Goal: Check status: Check status

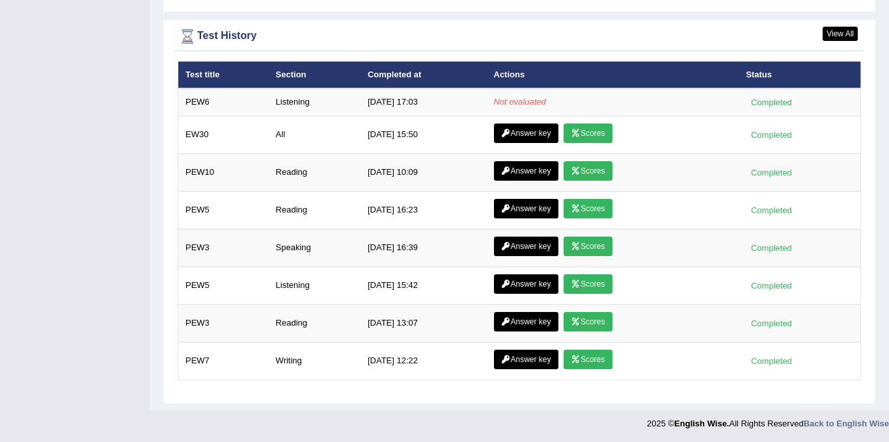
scroll to position [1697, 0]
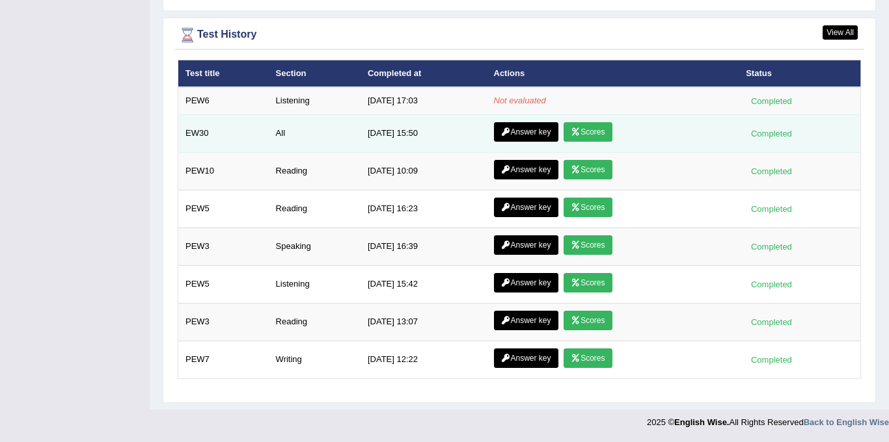
click at [607, 135] on link "Scores" at bounding box center [587, 132] width 48 height 20
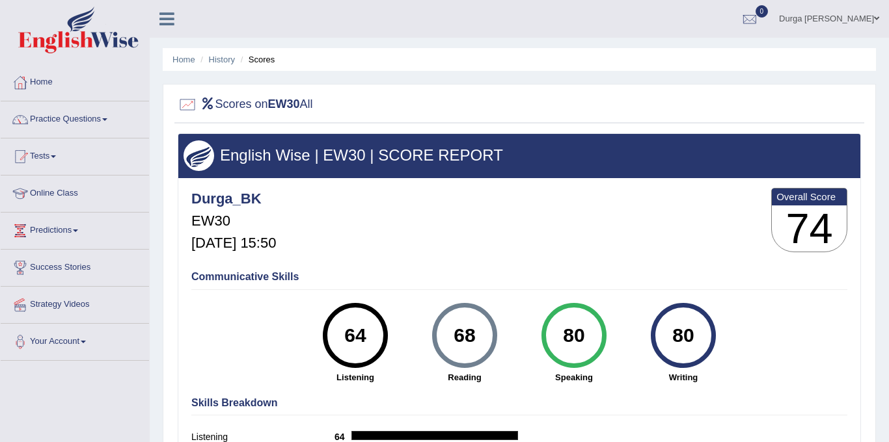
click at [47, 79] on link "Home" at bounding box center [75, 80] width 148 height 33
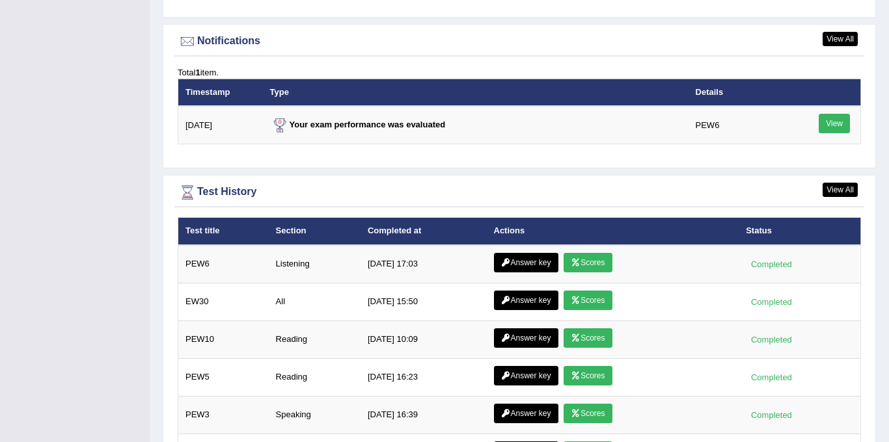
scroll to position [1731, 0]
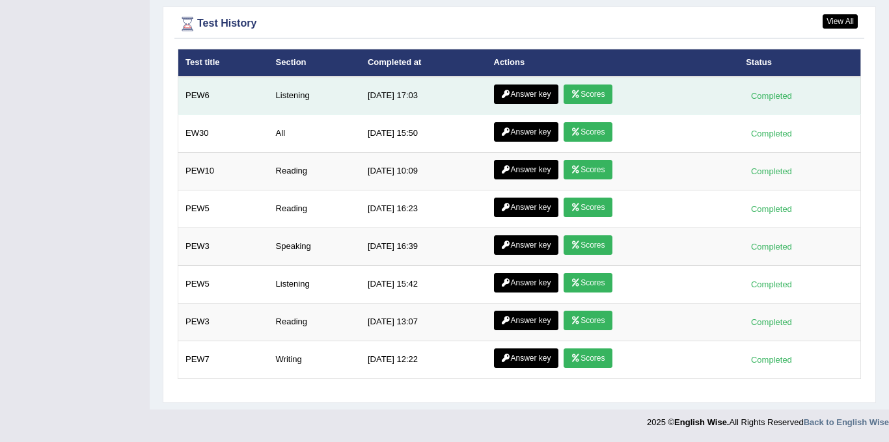
click at [586, 97] on link "Scores" at bounding box center [587, 95] width 48 height 20
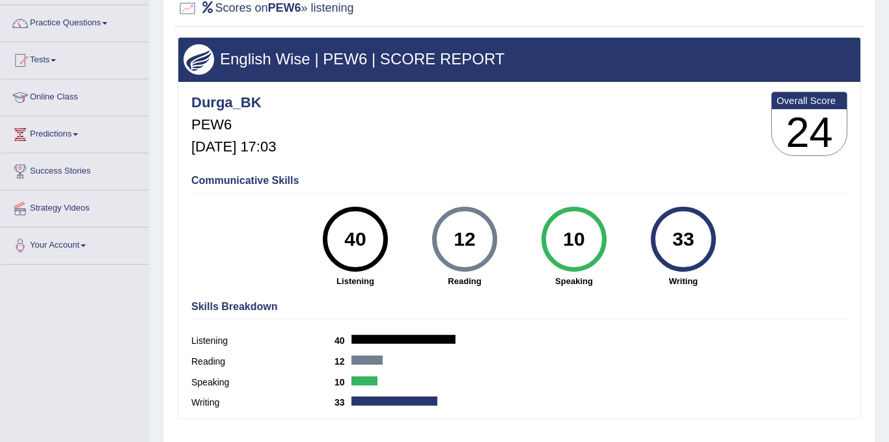
scroll to position [97, 0]
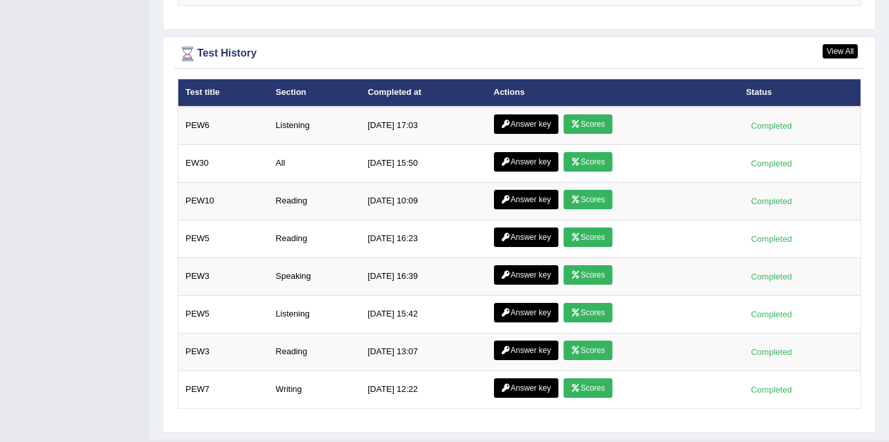
scroll to position [1713, 0]
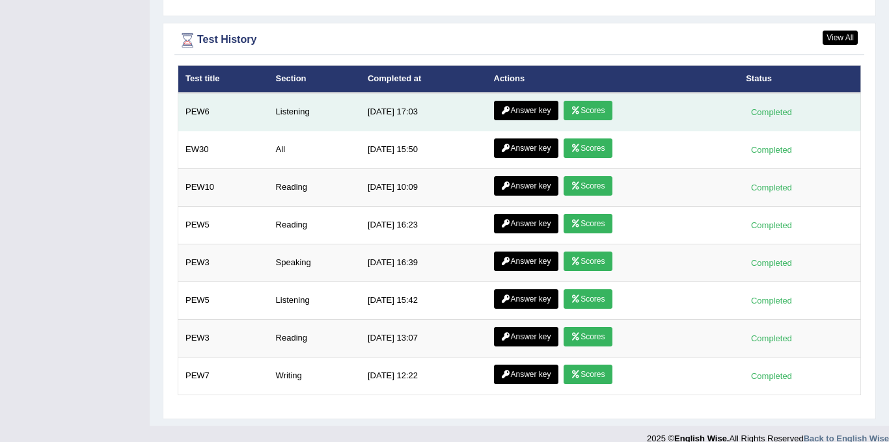
click at [523, 115] on link "Answer key" at bounding box center [526, 111] width 64 height 20
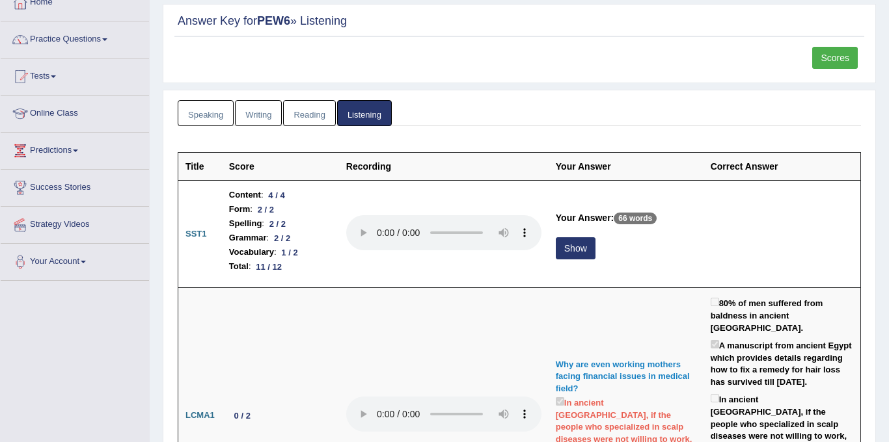
scroll to position [77, 0]
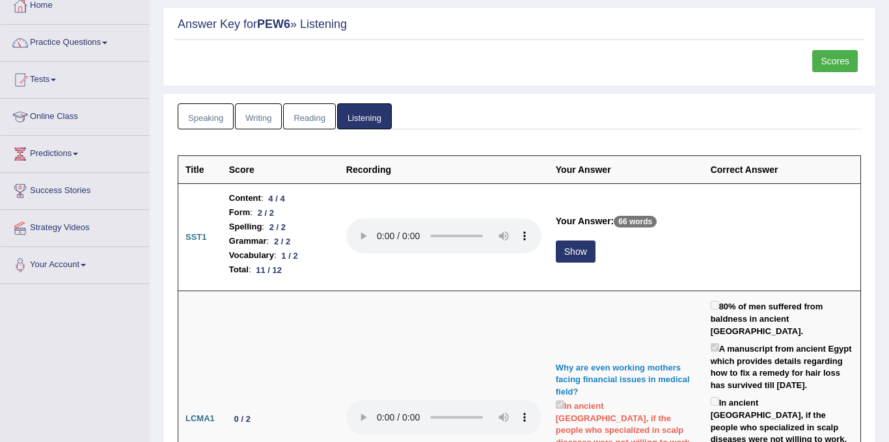
click at [318, 114] on link "Reading" at bounding box center [309, 116] width 52 height 27
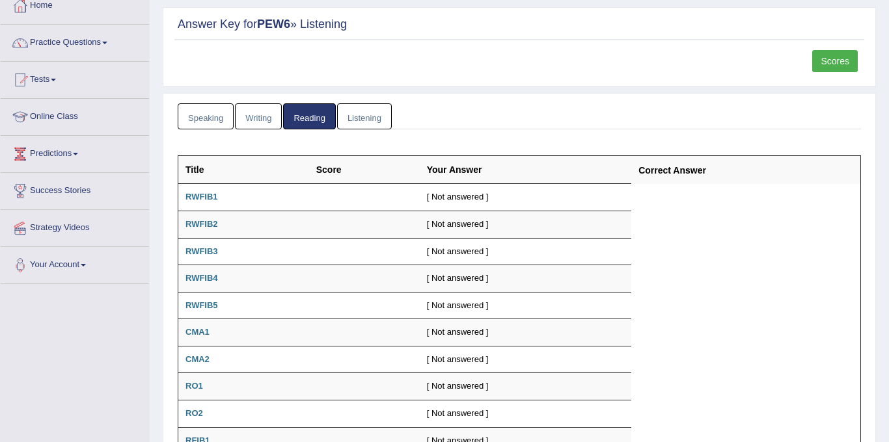
click at [368, 116] on link "Listening" at bounding box center [364, 116] width 55 height 27
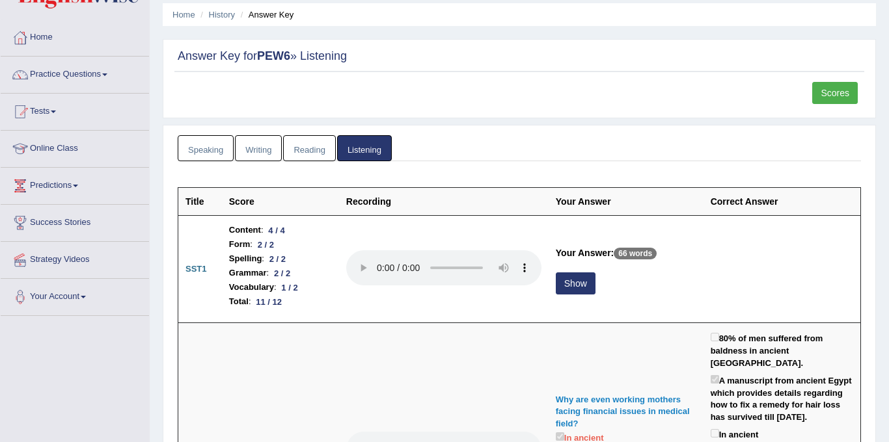
scroll to position [0, 0]
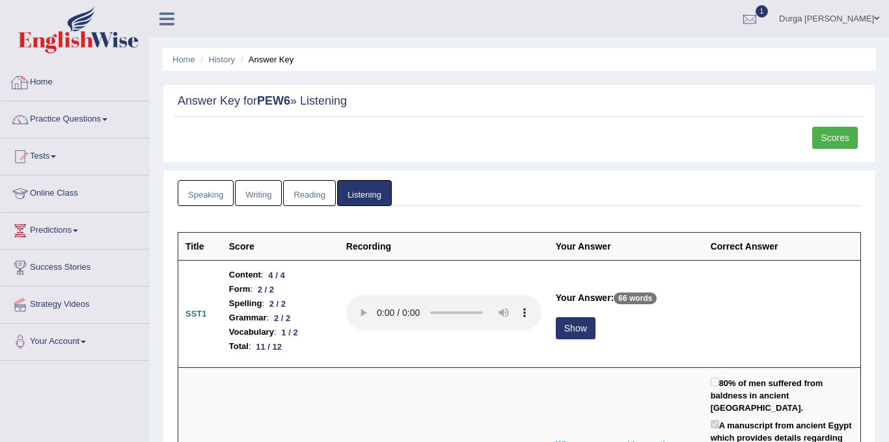
click at [43, 77] on link "Home" at bounding box center [75, 80] width 148 height 33
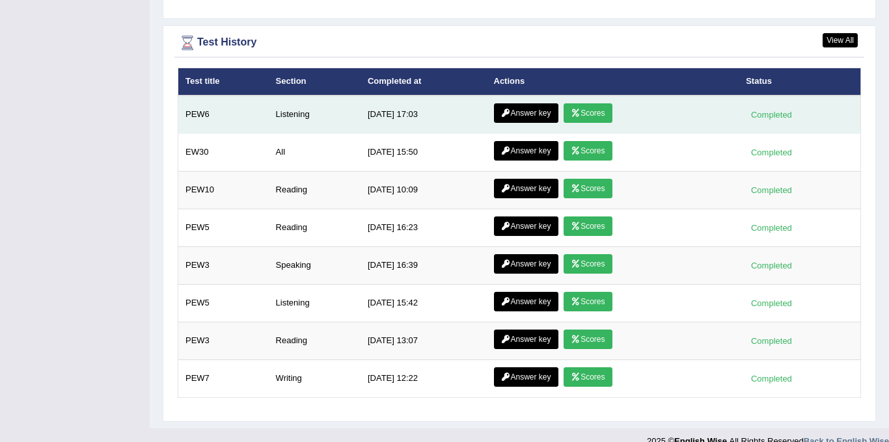
scroll to position [1731, 0]
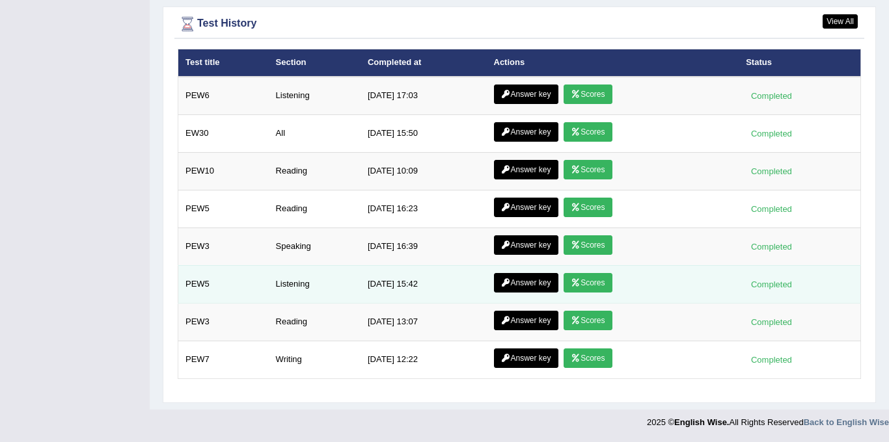
click at [574, 282] on icon at bounding box center [576, 283] width 10 height 8
click at [516, 285] on link "Answer key" at bounding box center [526, 283] width 64 height 20
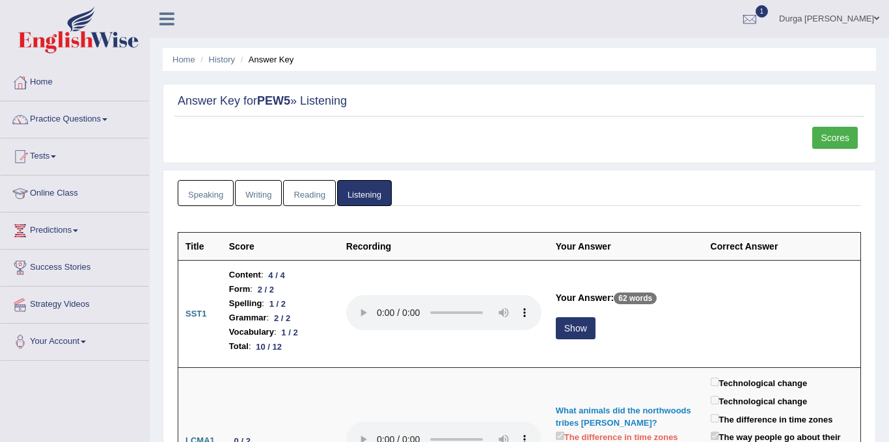
click at [51, 79] on link "Home" at bounding box center [75, 80] width 148 height 33
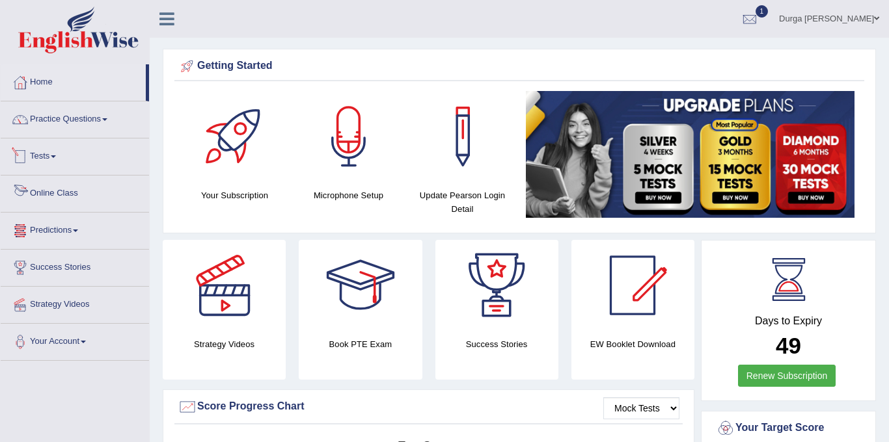
click at [41, 160] on link "Tests" at bounding box center [75, 155] width 148 height 33
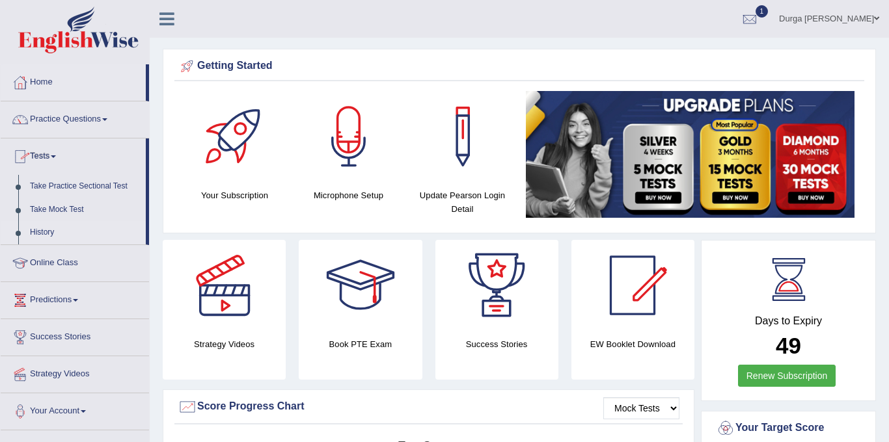
click at [40, 235] on link "History" at bounding box center [85, 232] width 122 height 23
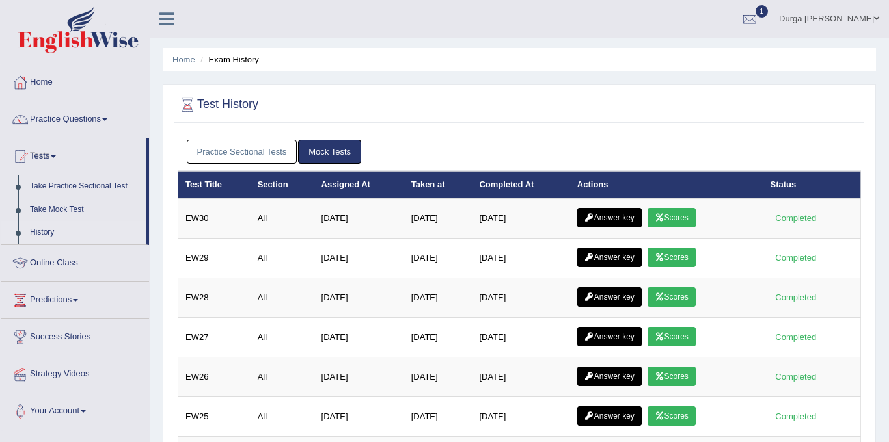
click at [250, 147] on link "Practice Sectional Tests" at bounding box center [242, 152] width 111 height 24
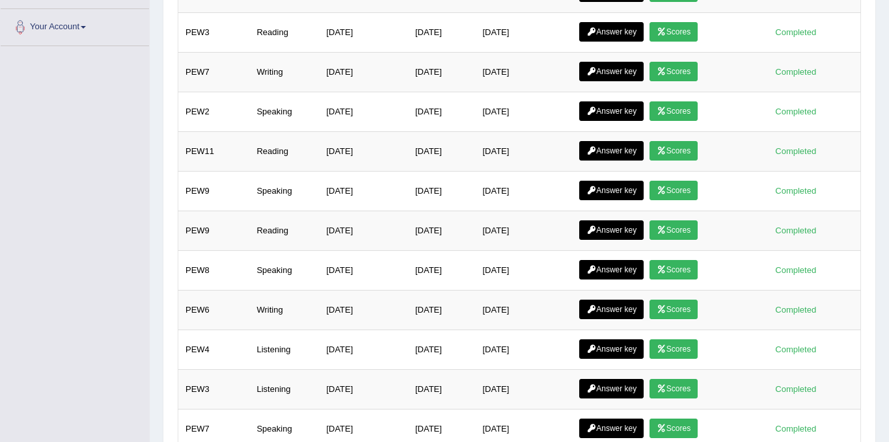
scroll to position [388, 0]
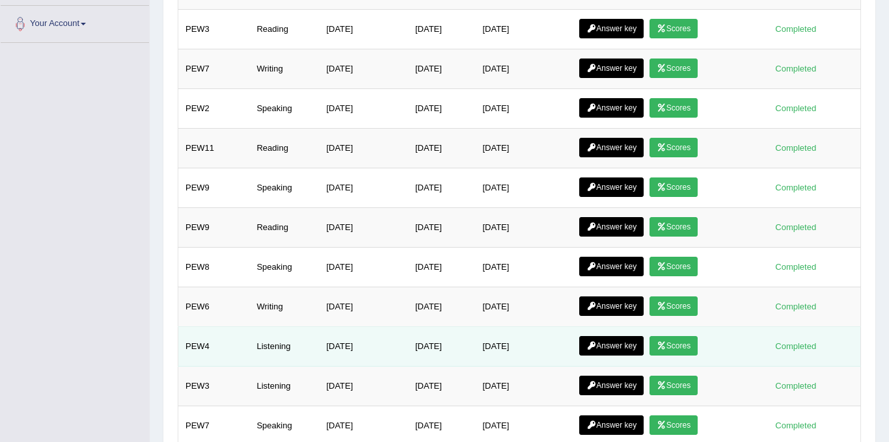
click at [655, 339] on link "Scores" at bounding box center [673, 346] width 48 height 20
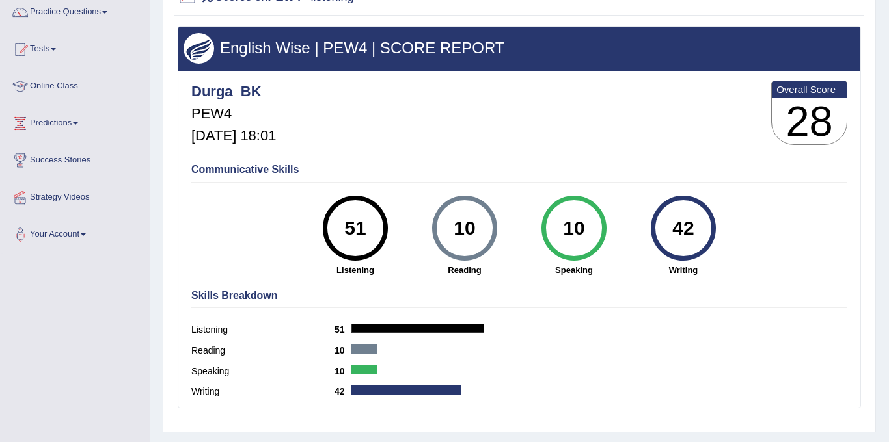
scroll to position [115, 0]
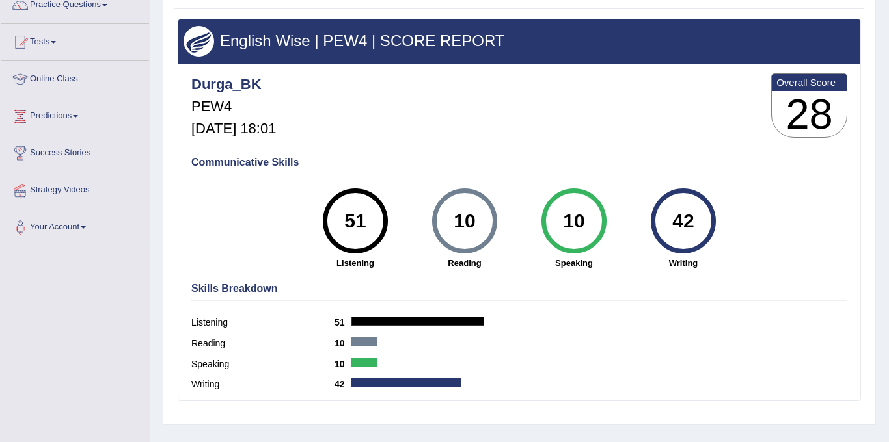
click at [655, 339] on div "Reading 10" at bounding box center [519, 345] width 656 height 21
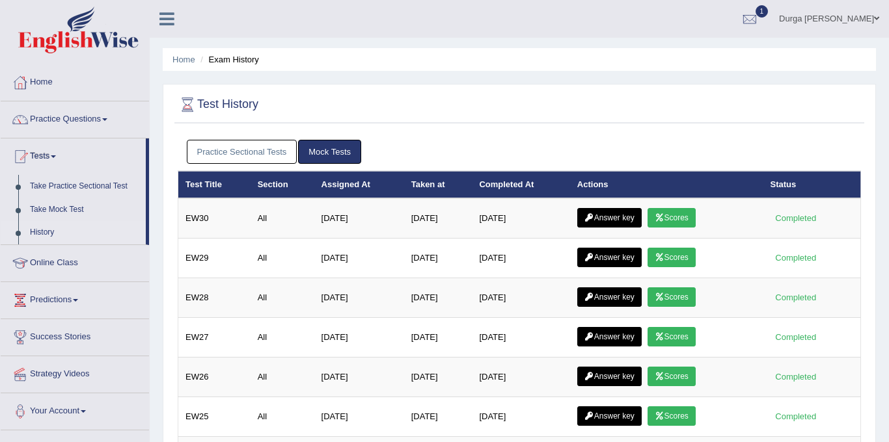
click at [279, 161] on link "Practice Sectional Tests" at bounding box center [242, 152] width 111 height 24
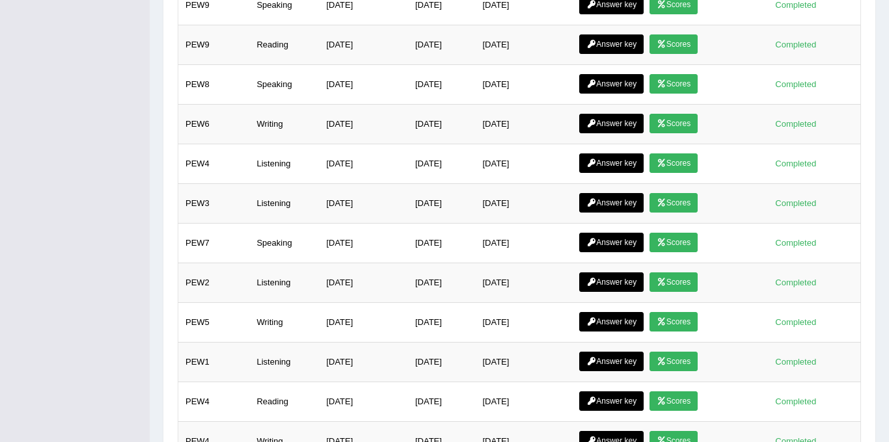
scroll to position [578, 0]
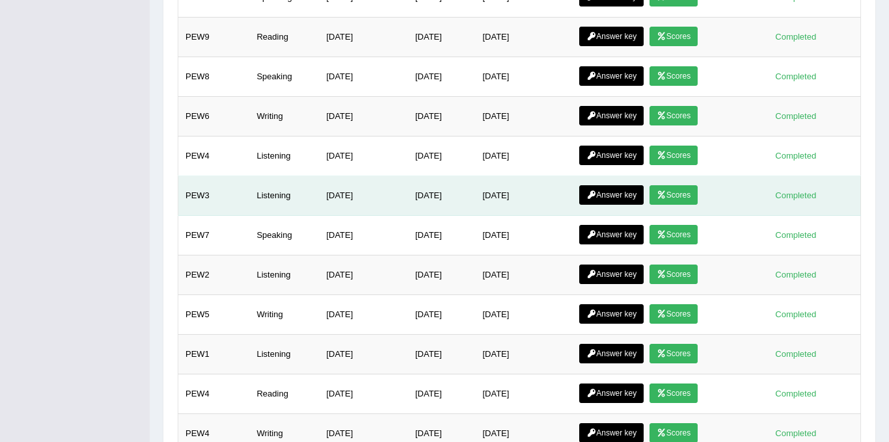
click at [697, 185] on link "Scores" at bounding box center [673, 195] width 48 height 20
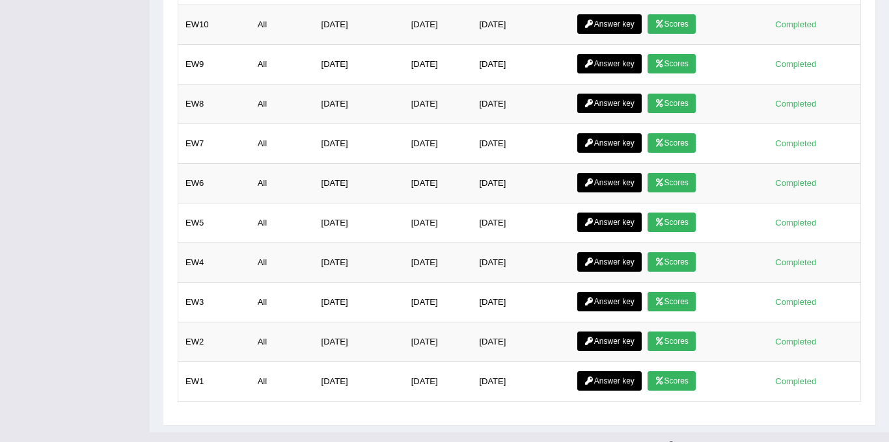
scroll to position [1010, 0]
